Goal: Navigation & Orientation: Find specific page/section

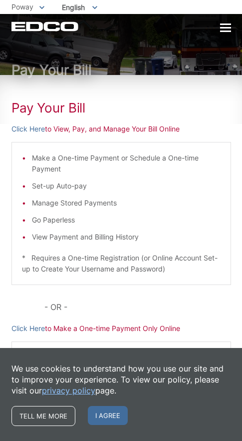
click at [220, 90] on div "Pay Your [PERSON_NAME] Here to View, Pay, and Manage Your Bill Online Make a On…" at bounding box center [121, 260] width 220 height 370
click at [229, 29] on div at bounding box center [225, 28] width 11 height 8
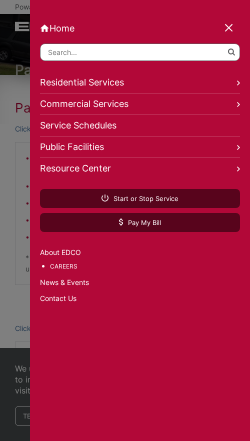
click at [226, 27] on div at bounding box center [229, 28] width 14 height 14
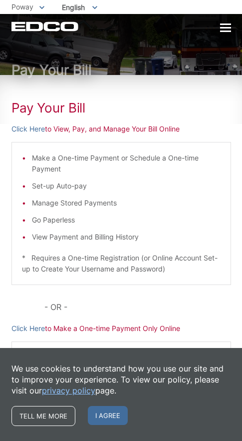
click at [229, 28] on div at bounding box center [225, 27] width 11 height 1
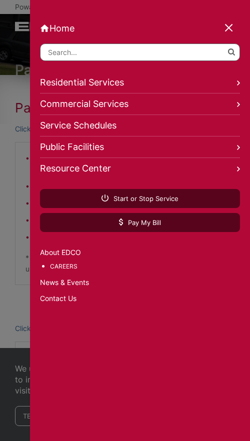
click at [65, 28] on link "Home" at bounding box center [140, 28] width 200 height 10
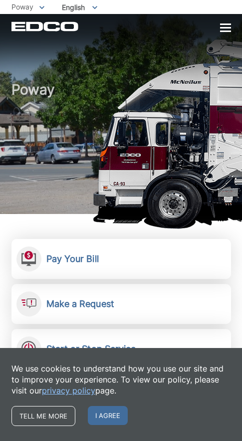
click at [222, 28] on div at bounding box center [225, 27] width 11 height 1
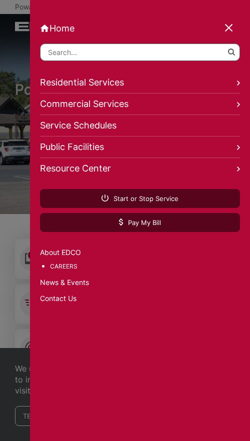
click at [228, 26] on div at bounding box center [229, 28] width 14 height 14
